Goal: Task Accomplishment & Management: Use online tool/utility

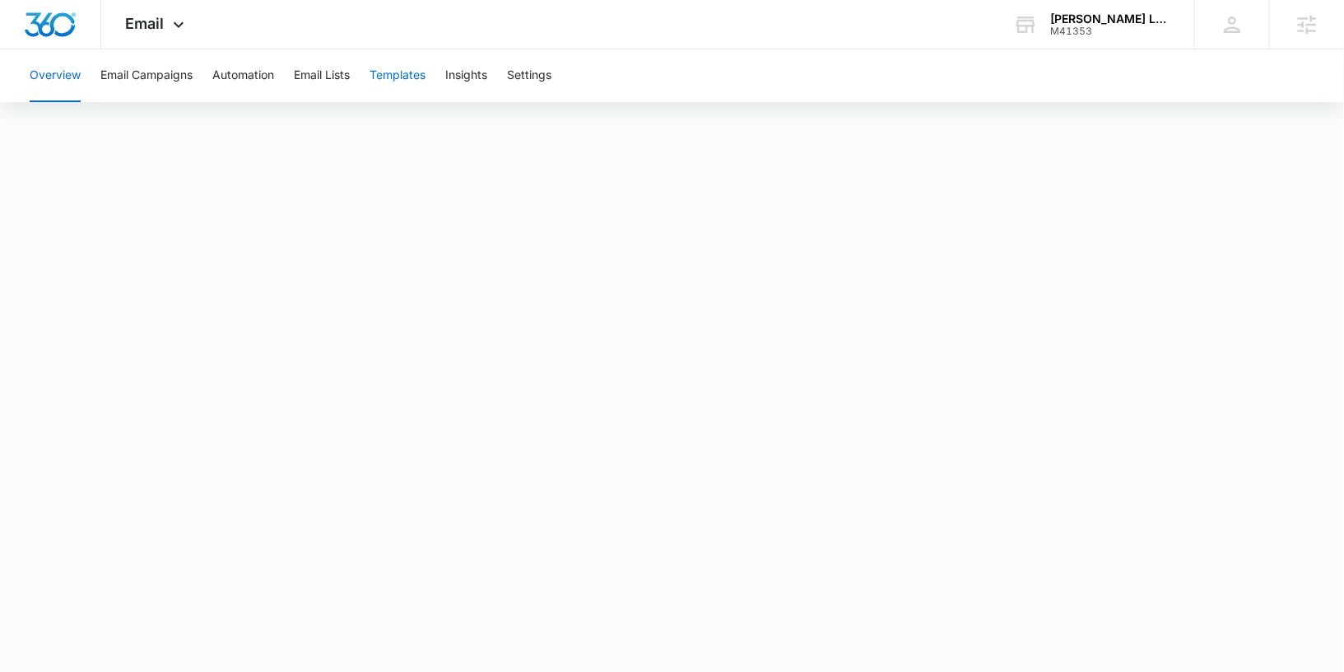
click at [415, 81] on button "Templates" at bounding box center [398, 75] width 56 height 53
click at [258, 75] on button "Automation" at bounding box center [243, 75] width 62 height 53
click at [147, 26] on span "Email" at bounding box center [145, 23] width 39 height 17
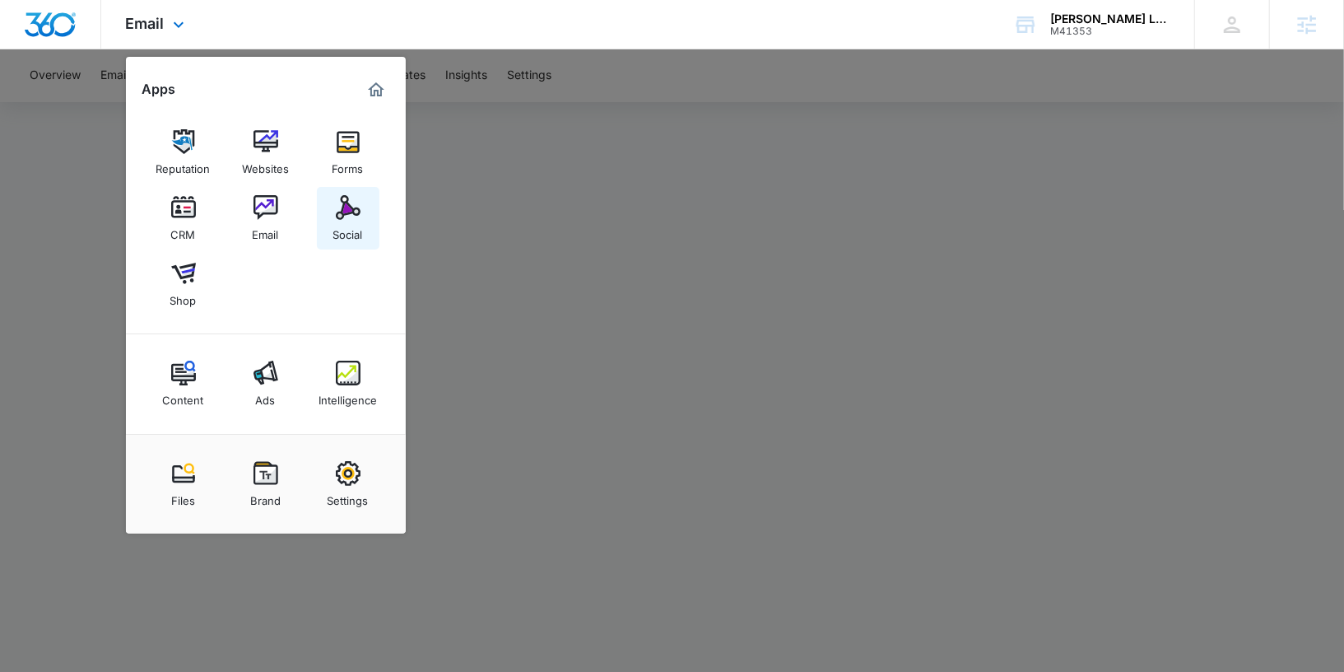
click at [329, 217] on link "Social" at bounding box center [348, 218] width 63 height 63
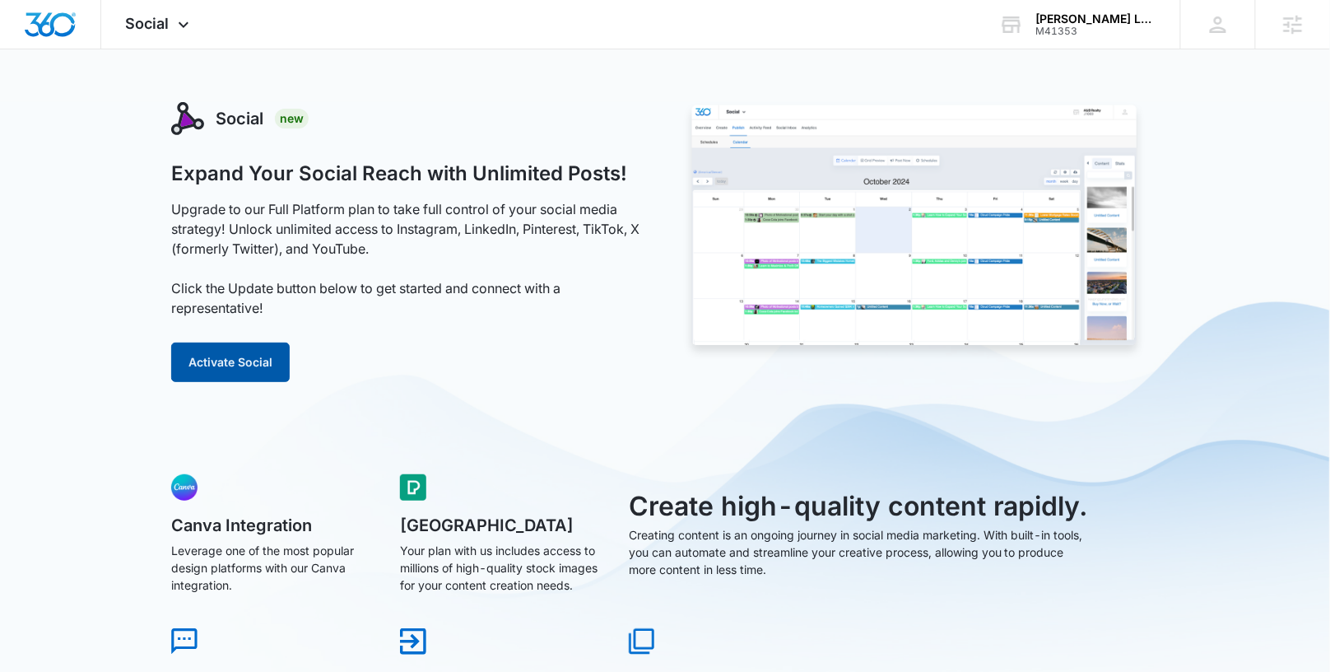
click at [260, 368] on button "Activate Social" at bounding box center [230, 363] width 119 height 40
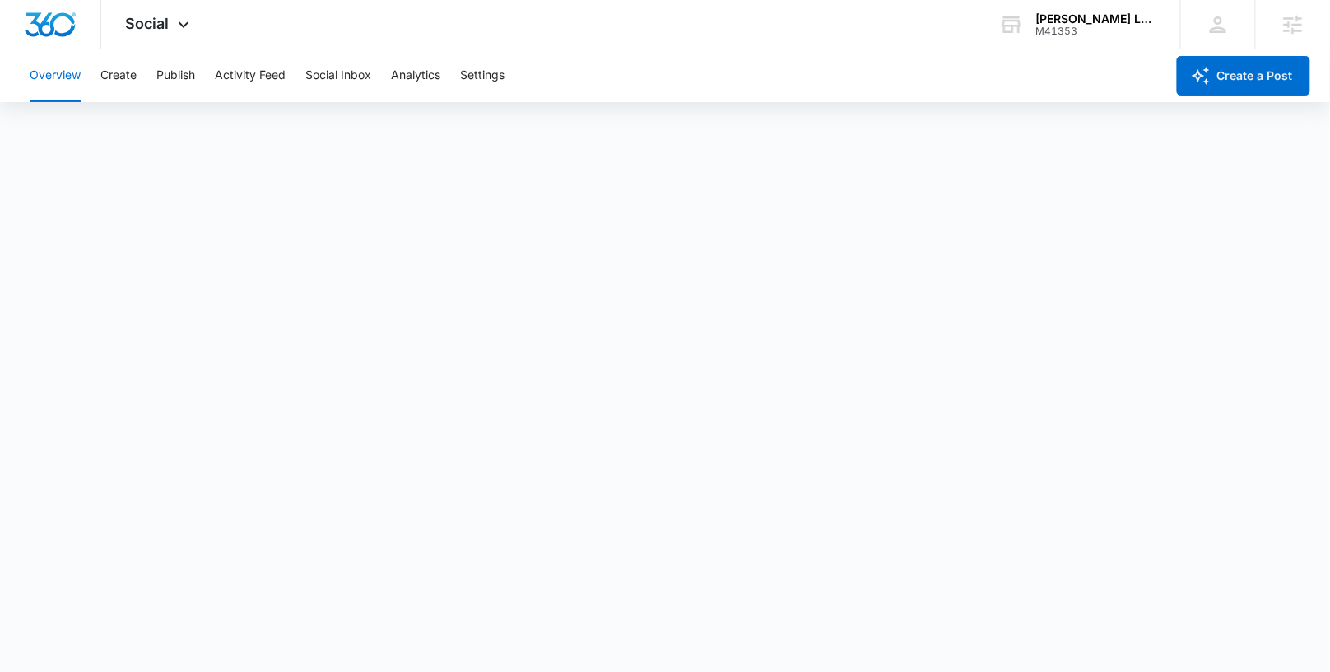
scroll to position [3, 0]
click at [133, 77] on button "Create" at bounding box center [118, 75] width 36 height 53
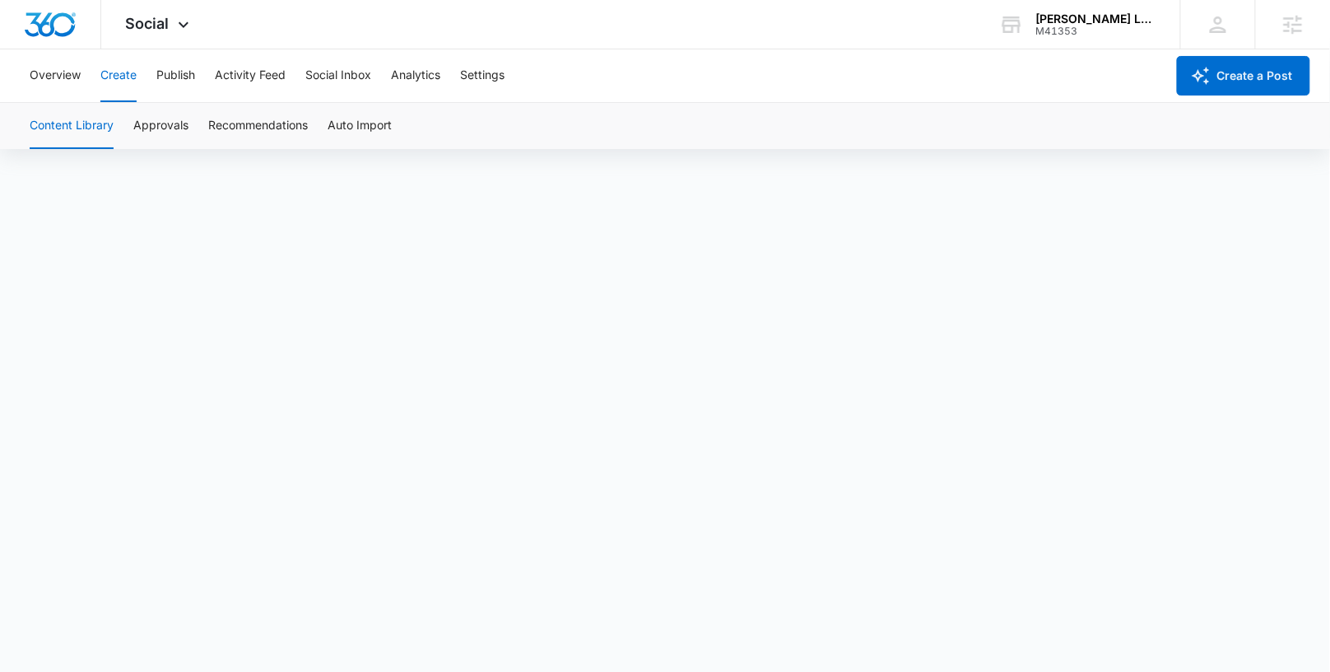
scroll to position [12, 0]
click at [174, 80] on button "Publish" at bounding box center [175, 75] width 39 height 53
click at [123, 123] on button "Schedules" at bounding box center [126, 126] width 56 height 46
